Goal: Browse casually: Explore the website without a specific task or goal

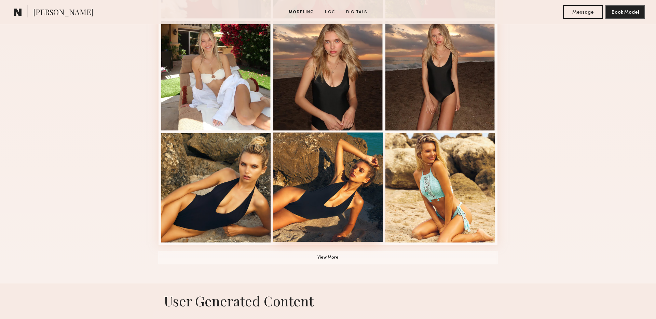
scroll to position [409, 0]
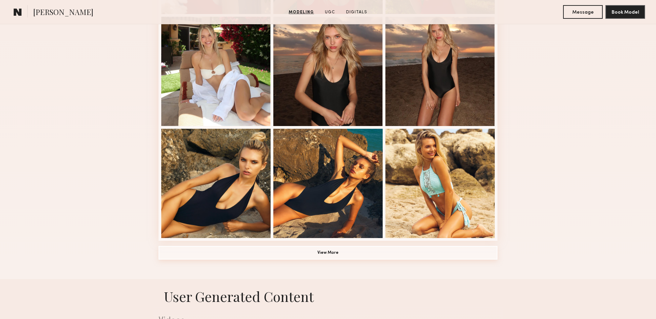
click at [320, 250] on button "View More" at bounding box center [327, 253] width 339 height 14
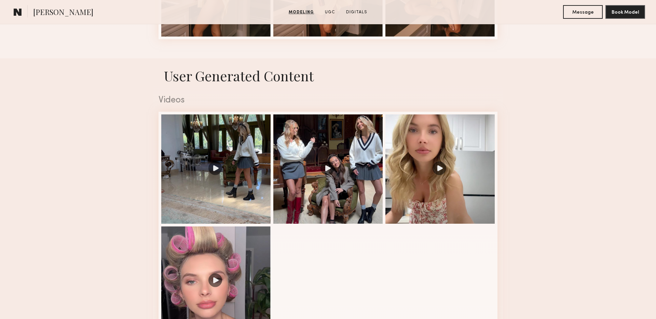
scroll to position [1061, 0]
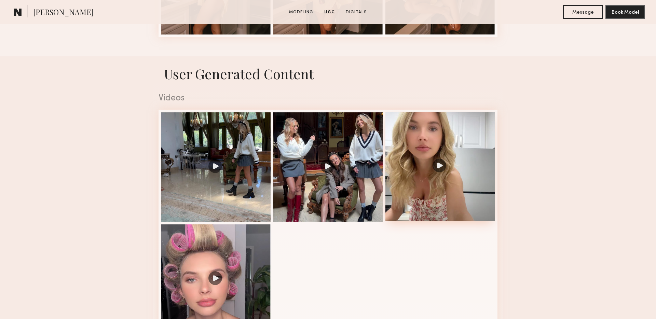
click at [439, 170] on div at bounding box center [439, 166] width 109 height 109
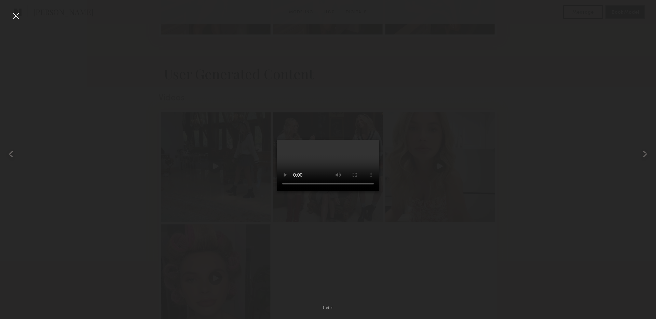
click at [19, 16] on div at bounding box center [15, 15] width 11 height 11
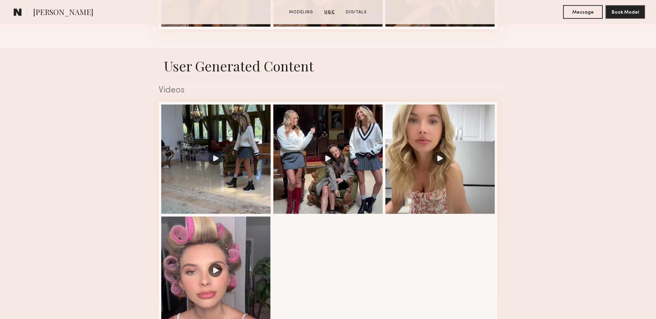
scroll to position [1079, 0]
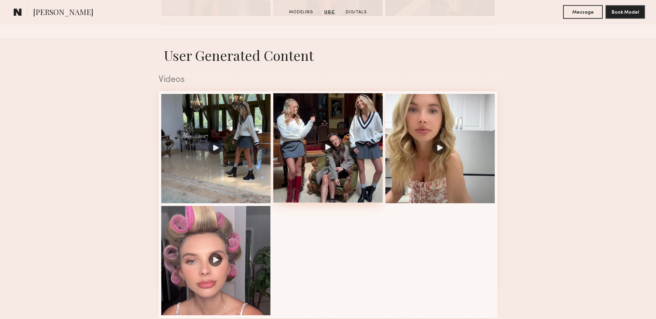
click at [331, 150] on div at bounding box center [327, 147] width 109 height 109
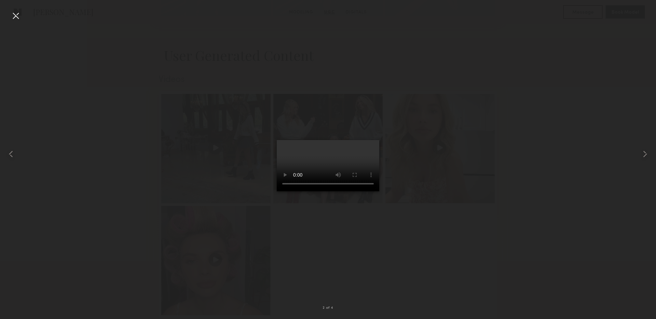
click at [16, 15] on div at bounding box center [15, 15] width 11 height 11
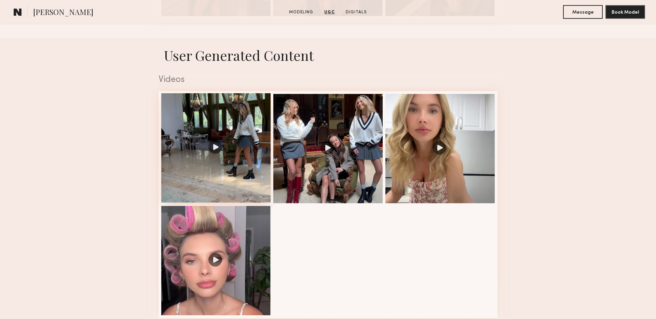
click at [217, 152] on div at bounding box center [215, 147] width 109 height 109
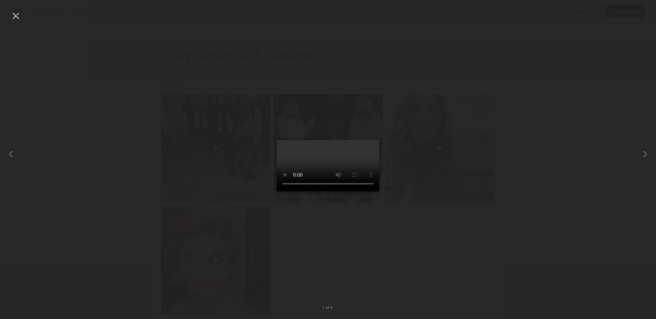
click at [16, 18] on div at bounding box center [15, 15] width 11 height 11
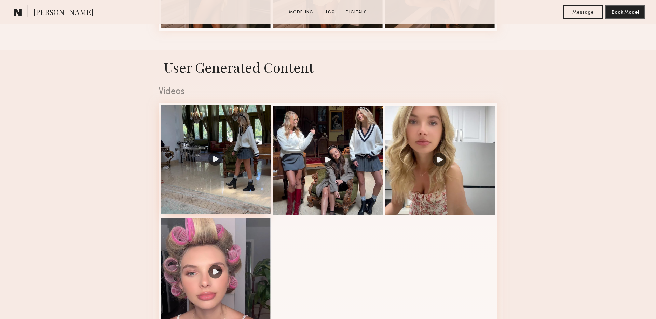
scroll to position [1086, 0]
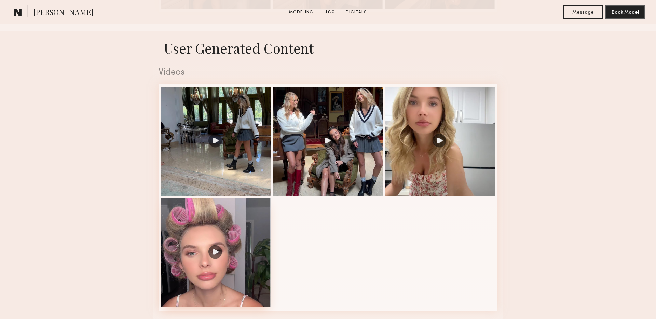
click at [255, 221] on div at bounding box center [215, 252] width 109 height 109
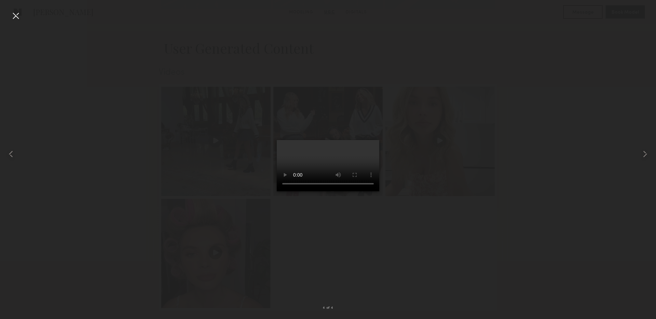
click at [17, 17] on div at bounding box center [15, 15] width 11 height 11
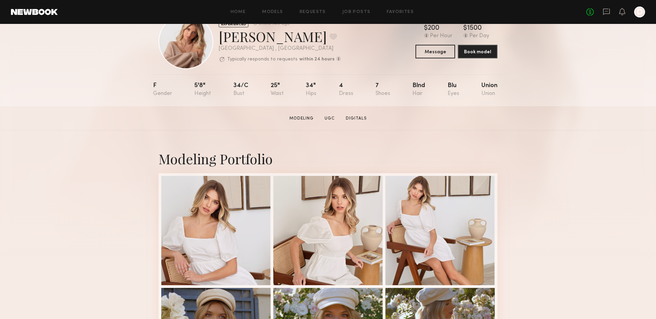
scroll to position [31, 0]
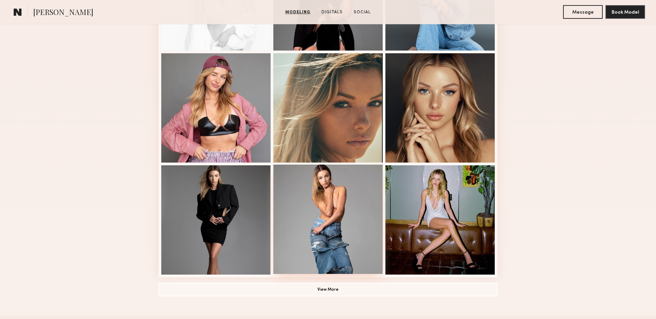
scroll to position [377, 0]
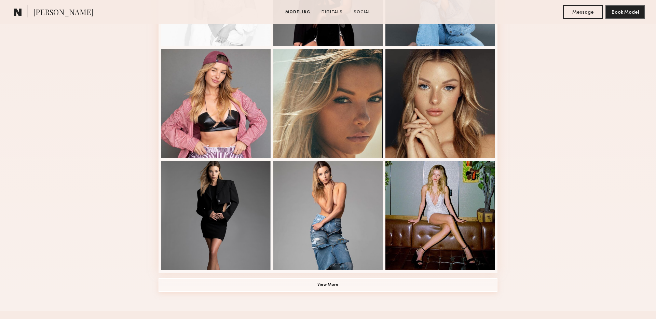
click at [362, 285] on button "View More" at bounding box center [327, 285] width 339 height 14
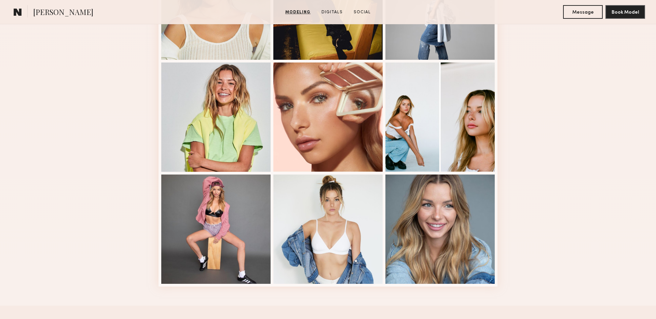
scroll to position [807, 0]
